Goal: Information Seeking & Learning: Find specific fact

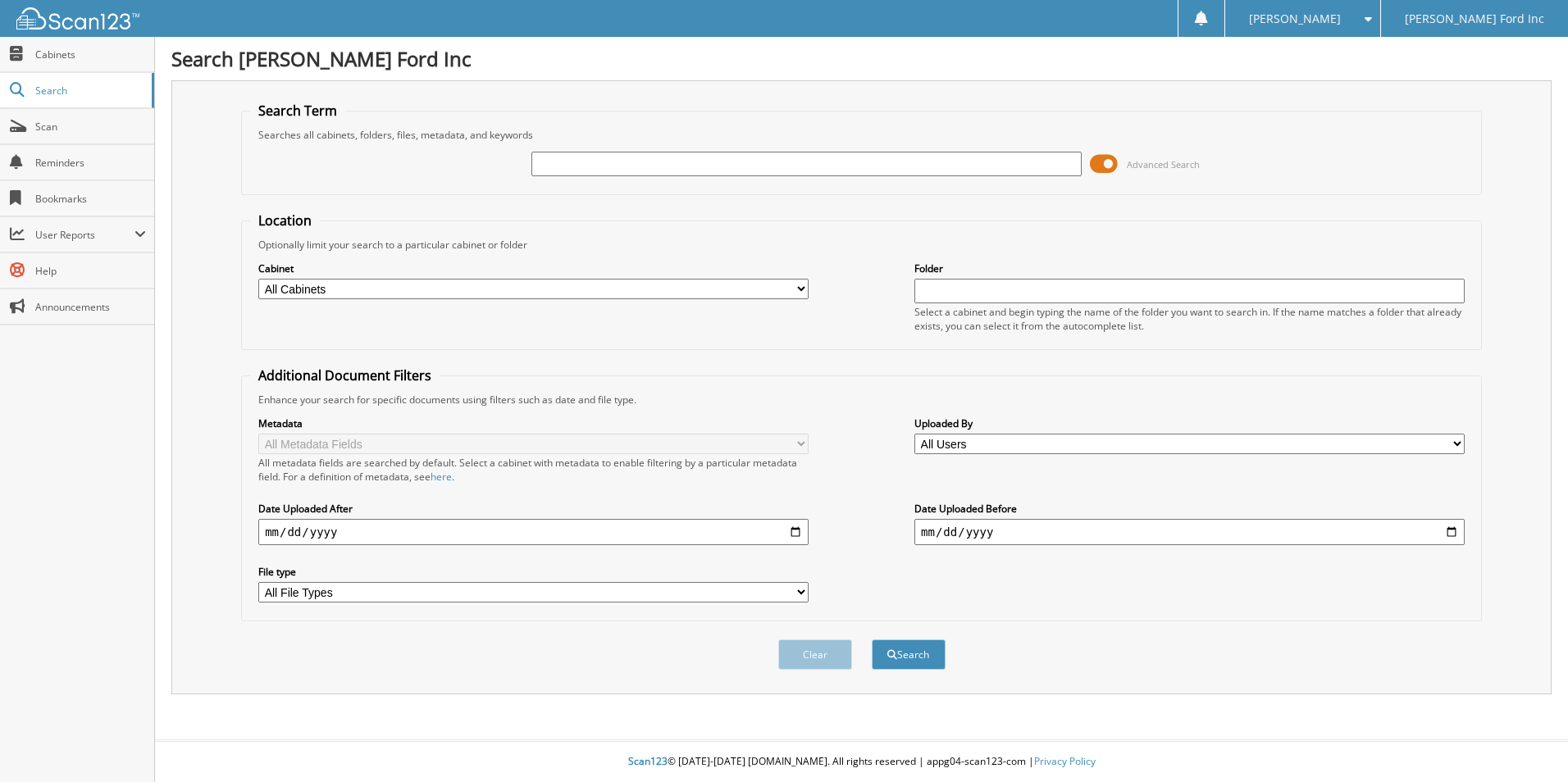
click at [562, 168] on input "text" at bounding box center [806, 164] width 550 height 25
type input "SGA46879"
click at [872, 639] on button "Search" at bounding box center [909, 654] width 74 height 30
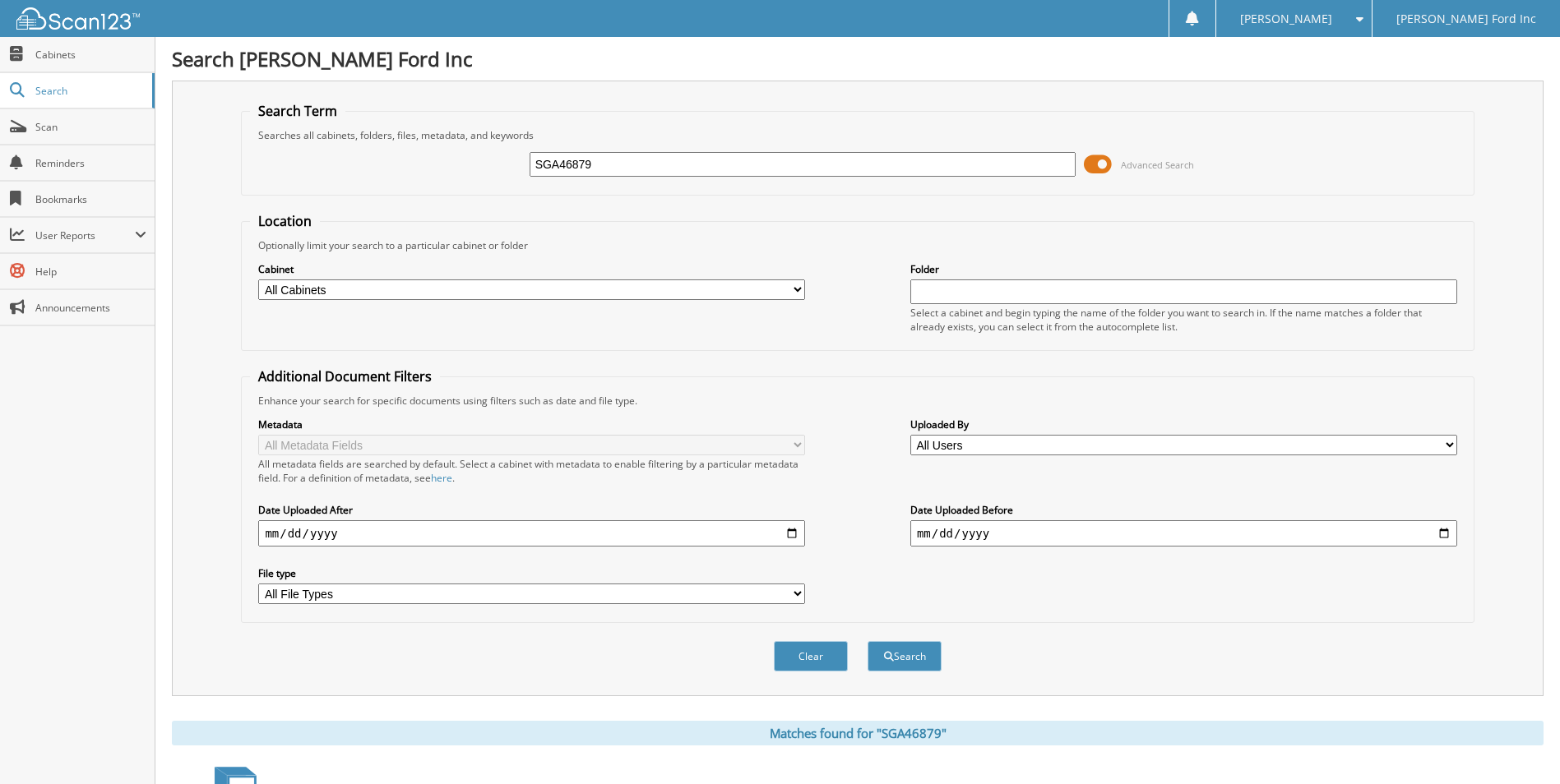
click at [800, 292] on select "All Cabinets COLLISION CENTER RO'S CONVOY SHEETS INVOICES PARTS SERVICE RO Need…" at bounding box center [532, 289] width 547 height 21
click at [194, 265] on div "Search Term Searches all cabinets, folders, files, metadata, and keywords SGA46…" at bounding box center [858, 389] width 1372 height 616
